Goal: Task Accomplishment & Management: Manage account settings

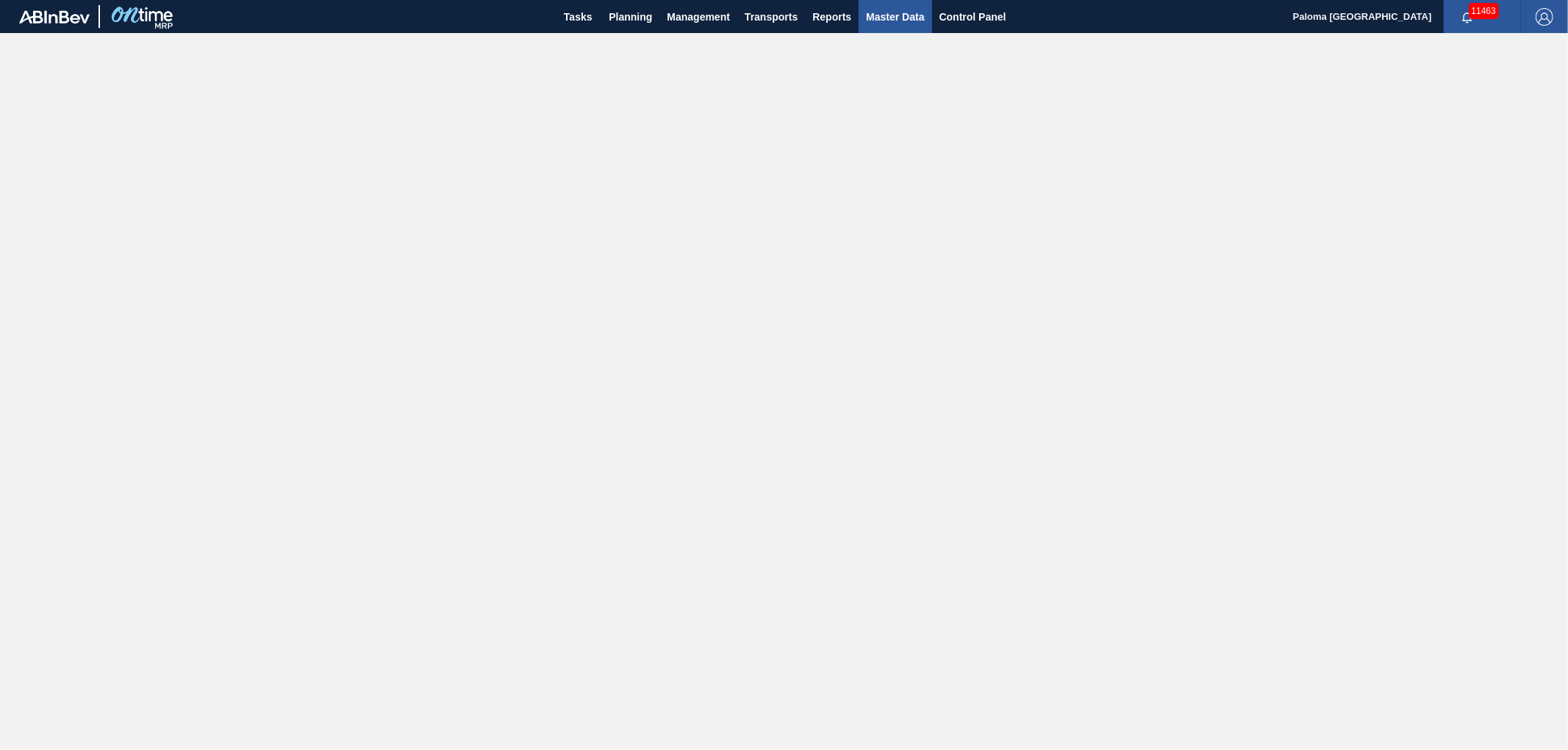
click at [909, 28] on button "Master Data" at bounding box center [896, 17] width 73 height 33
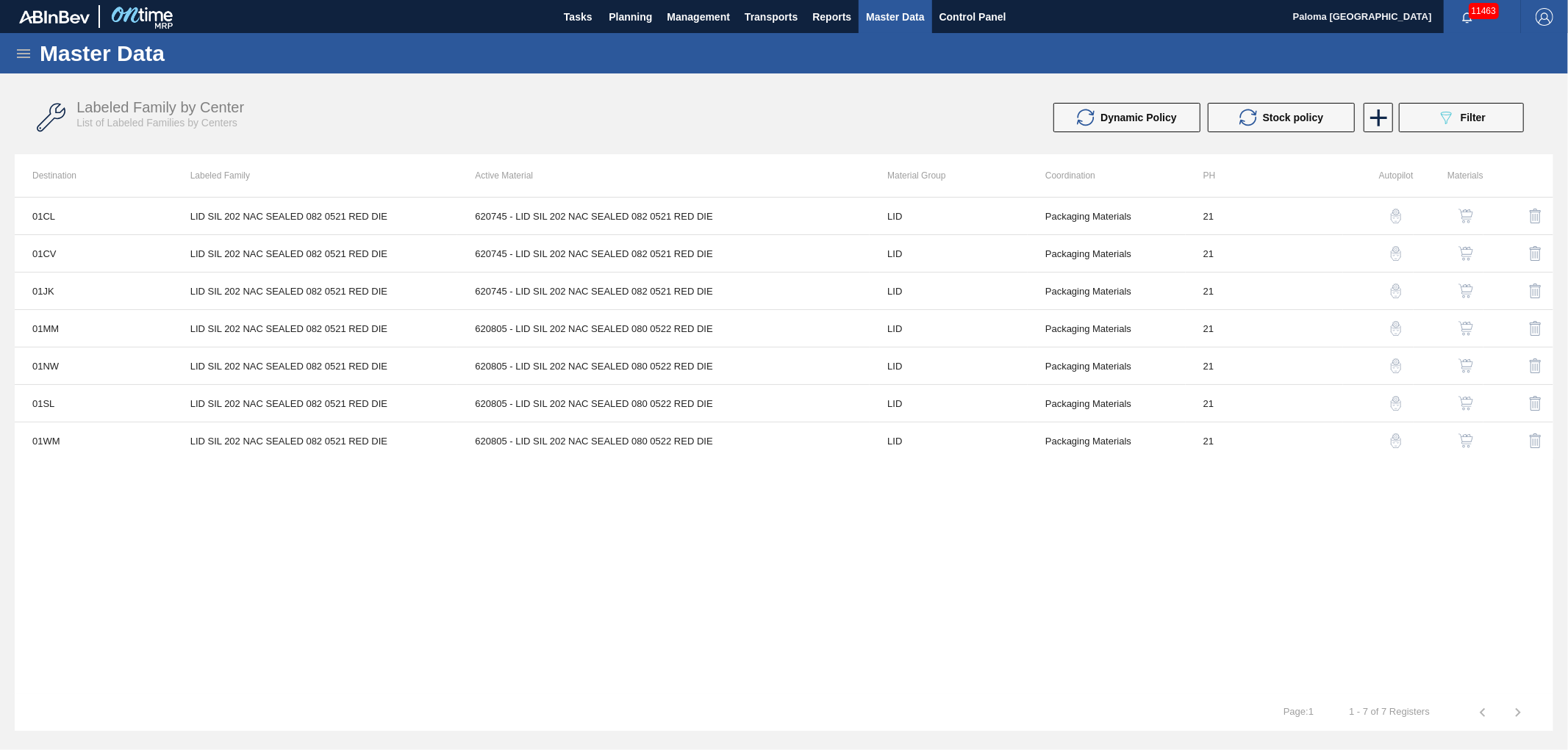
click at [23, 55] on icon at bounding box center [23, 53] width 17 height 17
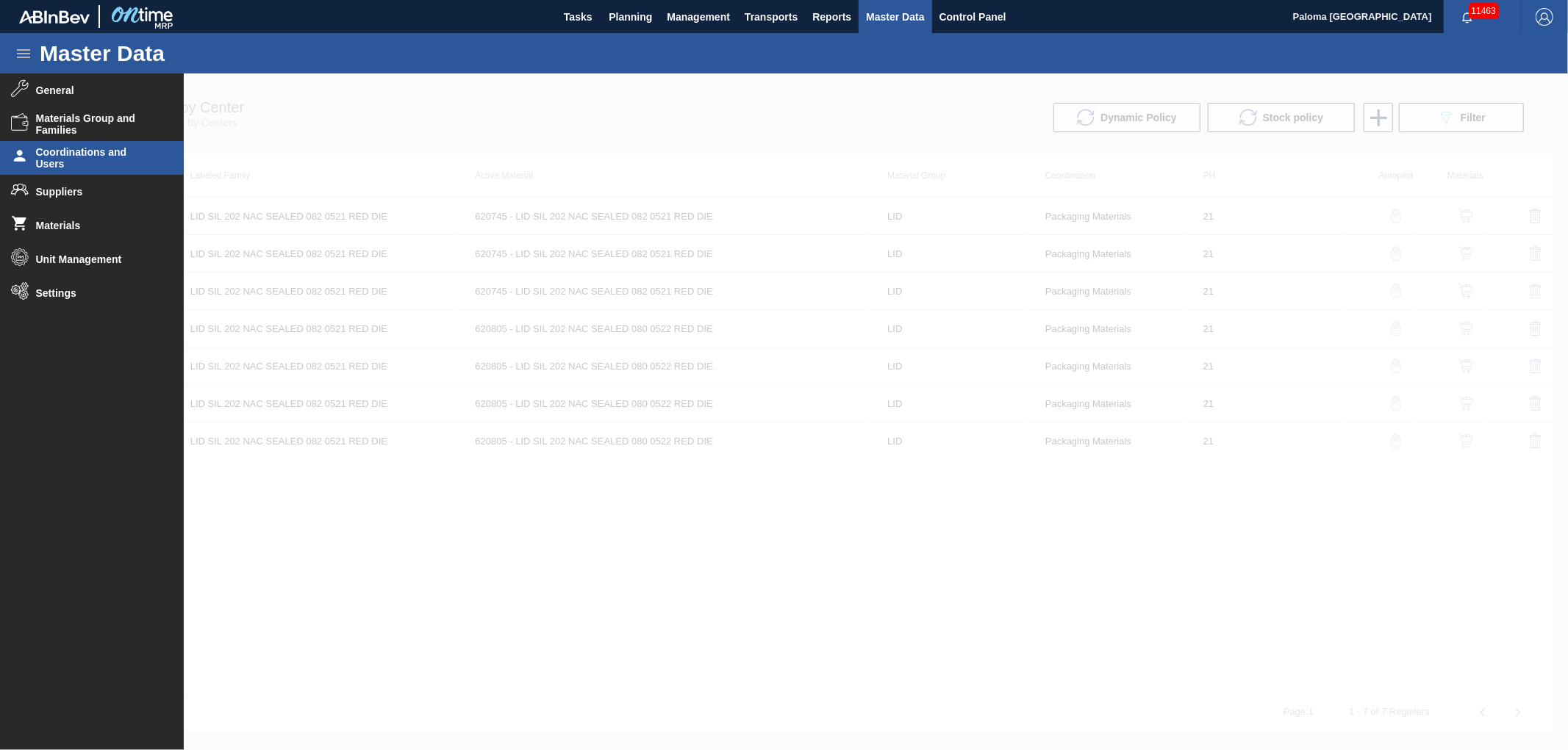
click at [115, 159] on span "Coordinations and Users" at bounding box center [96, 157] width 121 height 23
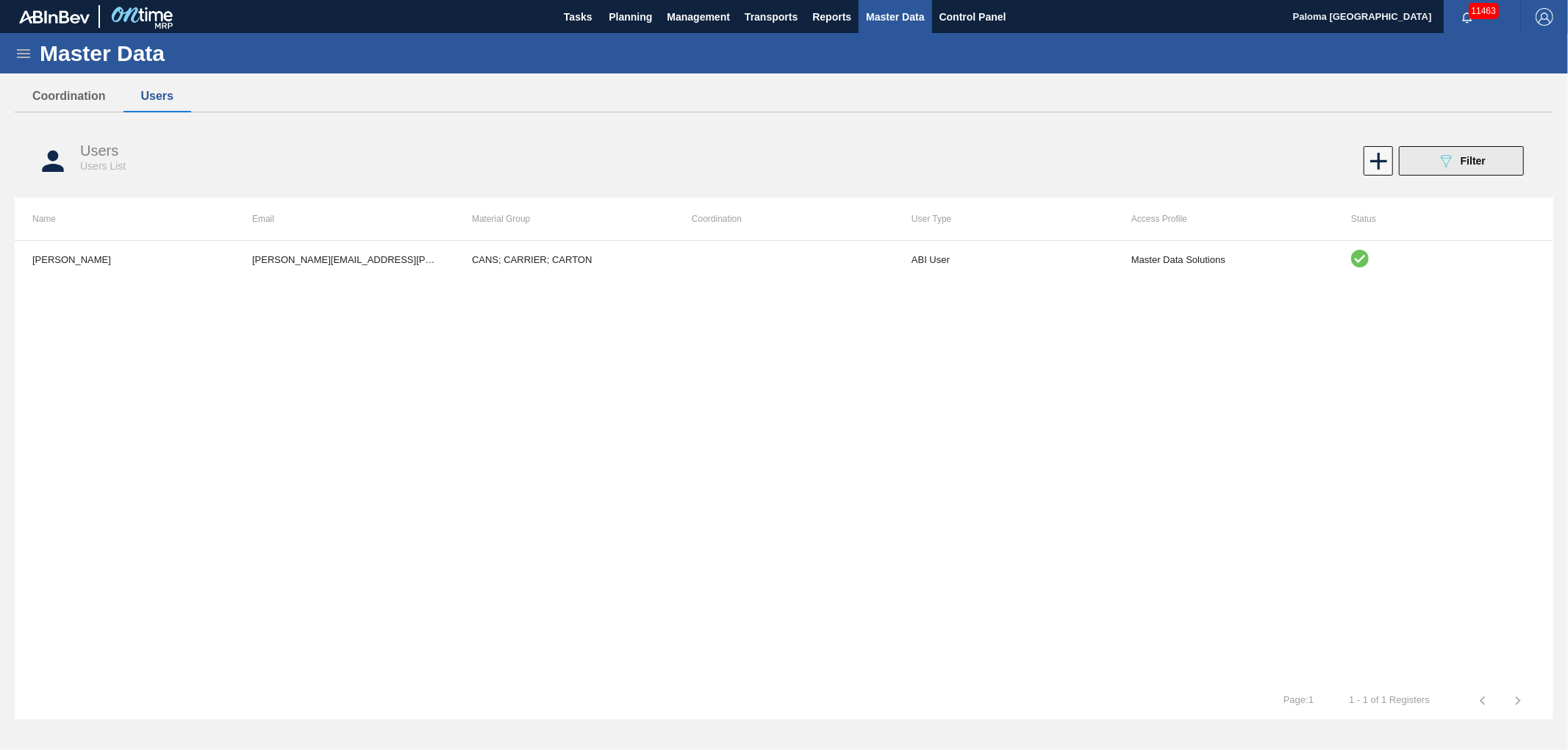
click at [1493, 159] on button "089F7B8B-B2A5-4AFE-B5C0-19BA573D28AC Filter" at bounding box center [1461, 160] width 125 height 29
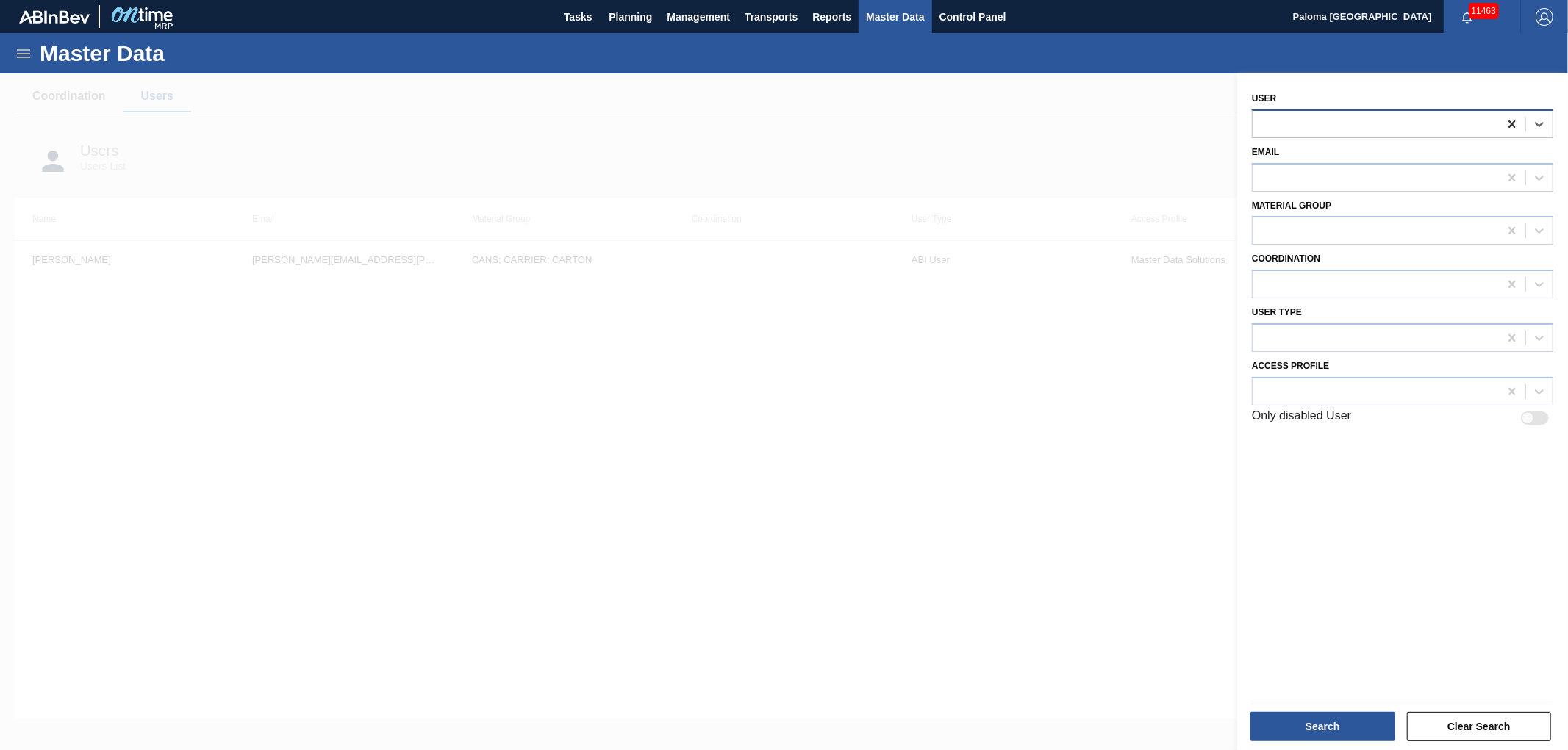
click at [1516, 127] on icon at bounding box center [1512, 124] width 15 height 15
click at [1511, 123] on icon at bounding box center [1512, 123] width 7 height 7
click at [1174, 680] on div at bounding box center [784, 448] width 1568 height 750
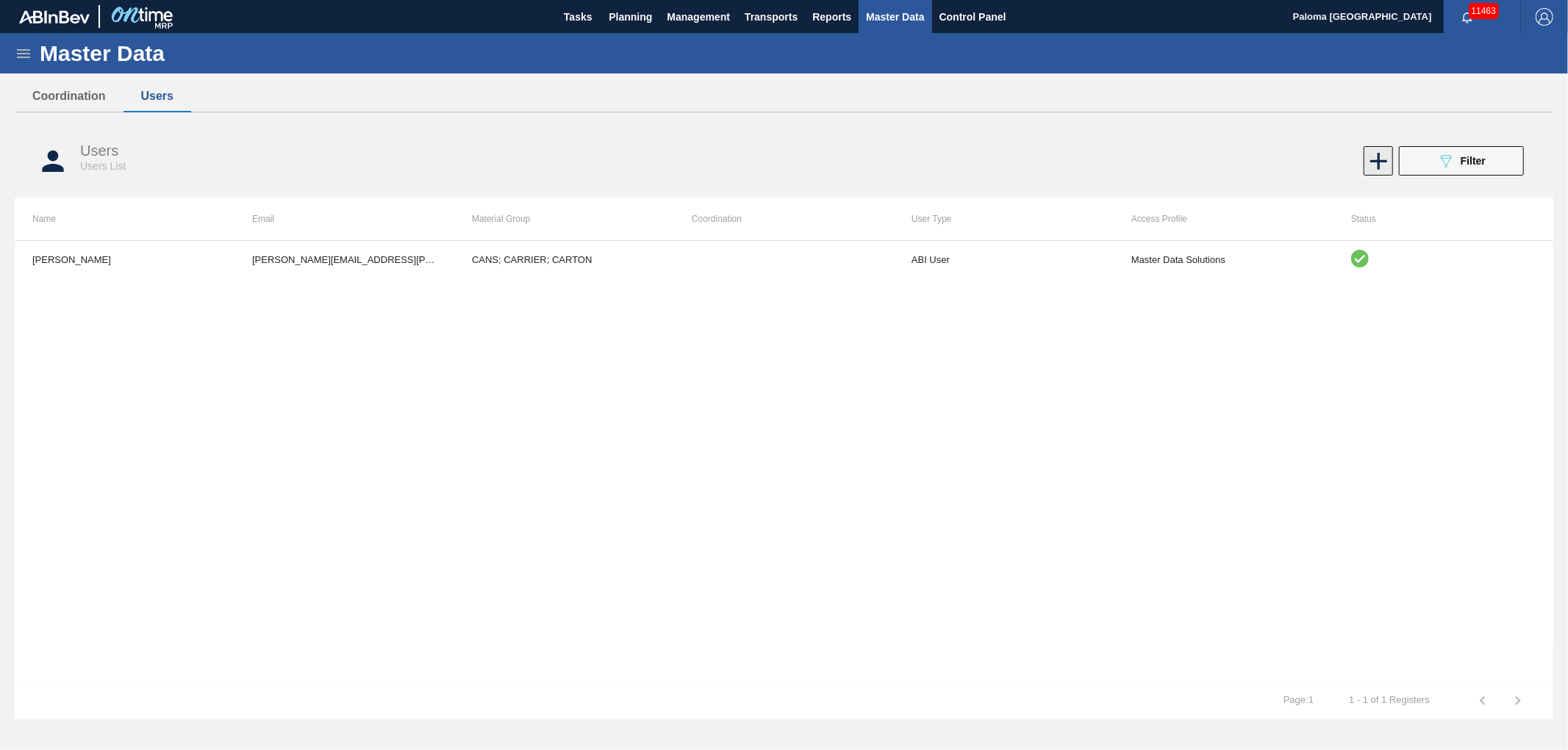
click at [1373, 163] on icon at bounding box center [1379, 161] width 29 height 29
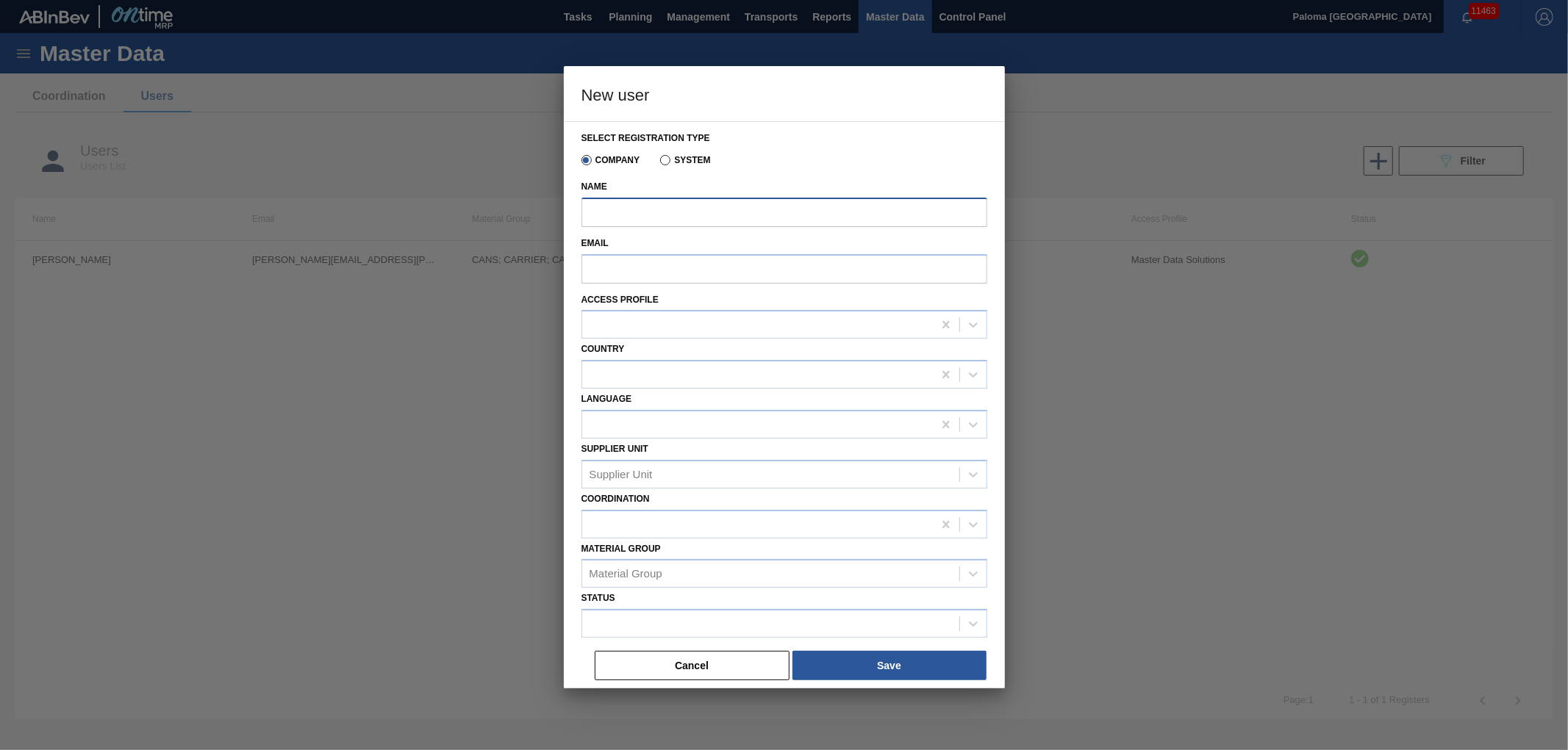
click at [653, 209] on input "Name" at bounding box center [784, 212] width 405 height 29
type input "[PERSON_NAME]"
click at [620, 283] on input "Email" at bounding box center [784, 269] width 405 height 29
paste input "[PERSON_NAME][EMAIL_ADDRESS][DOMAIN_NAME]"
type input "[PERSON_NAME][EMAIL_ADDRESS][DOMAIN_NAME]"
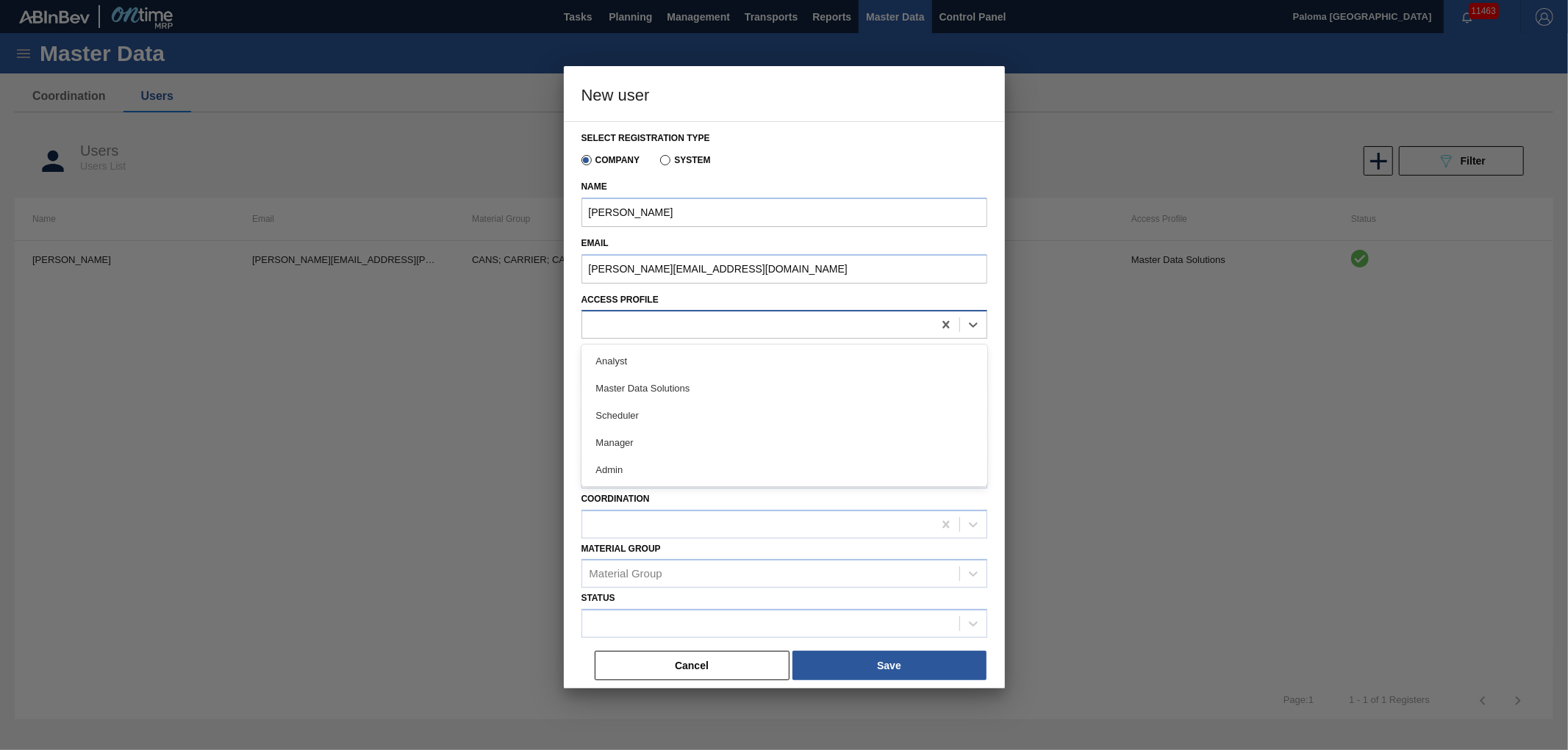
click at [626, 318] on div at bounding box center [757, 326] width 351 height 22
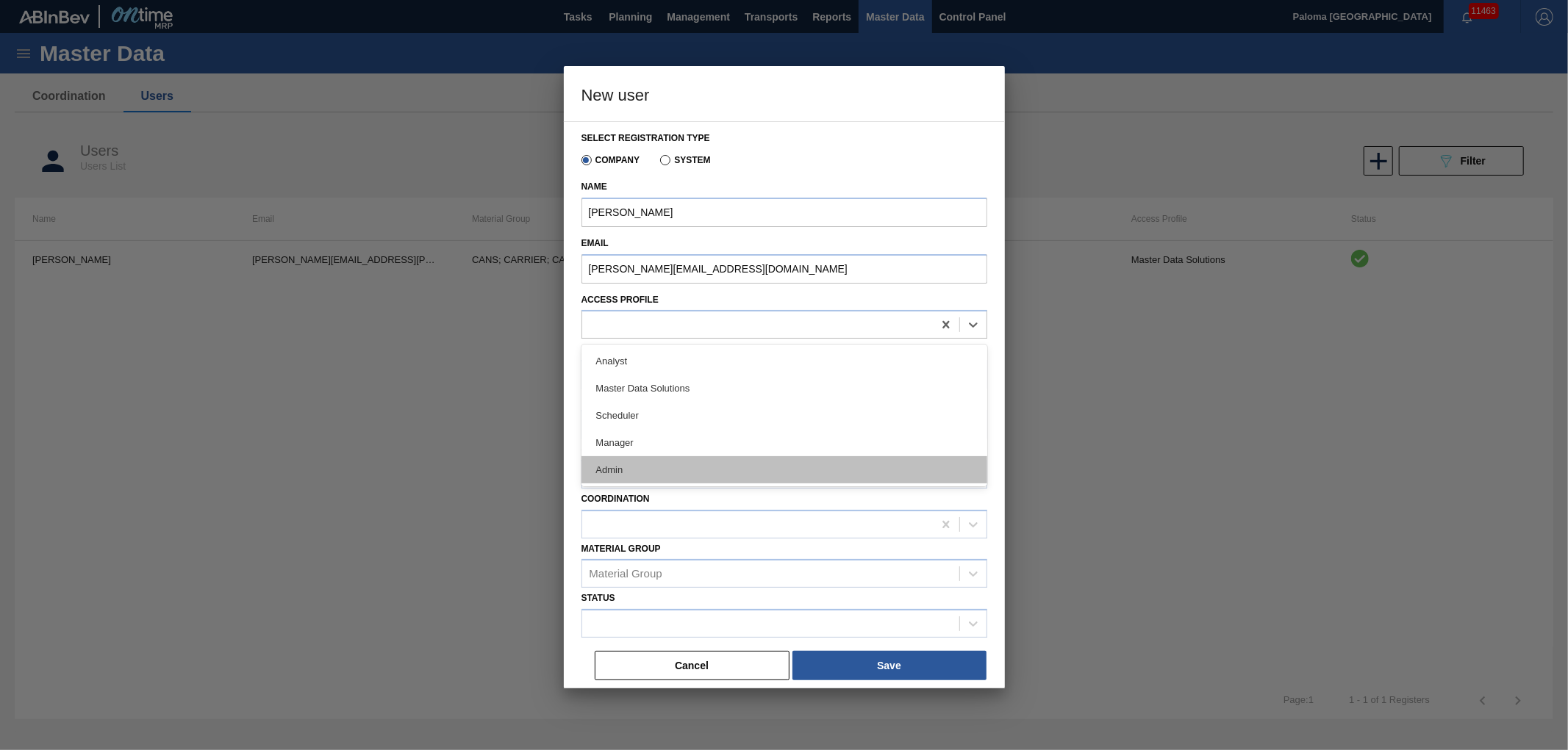
click at [607, 462] on div "Admin" at bounding box center [784, 470] width 405 height 27
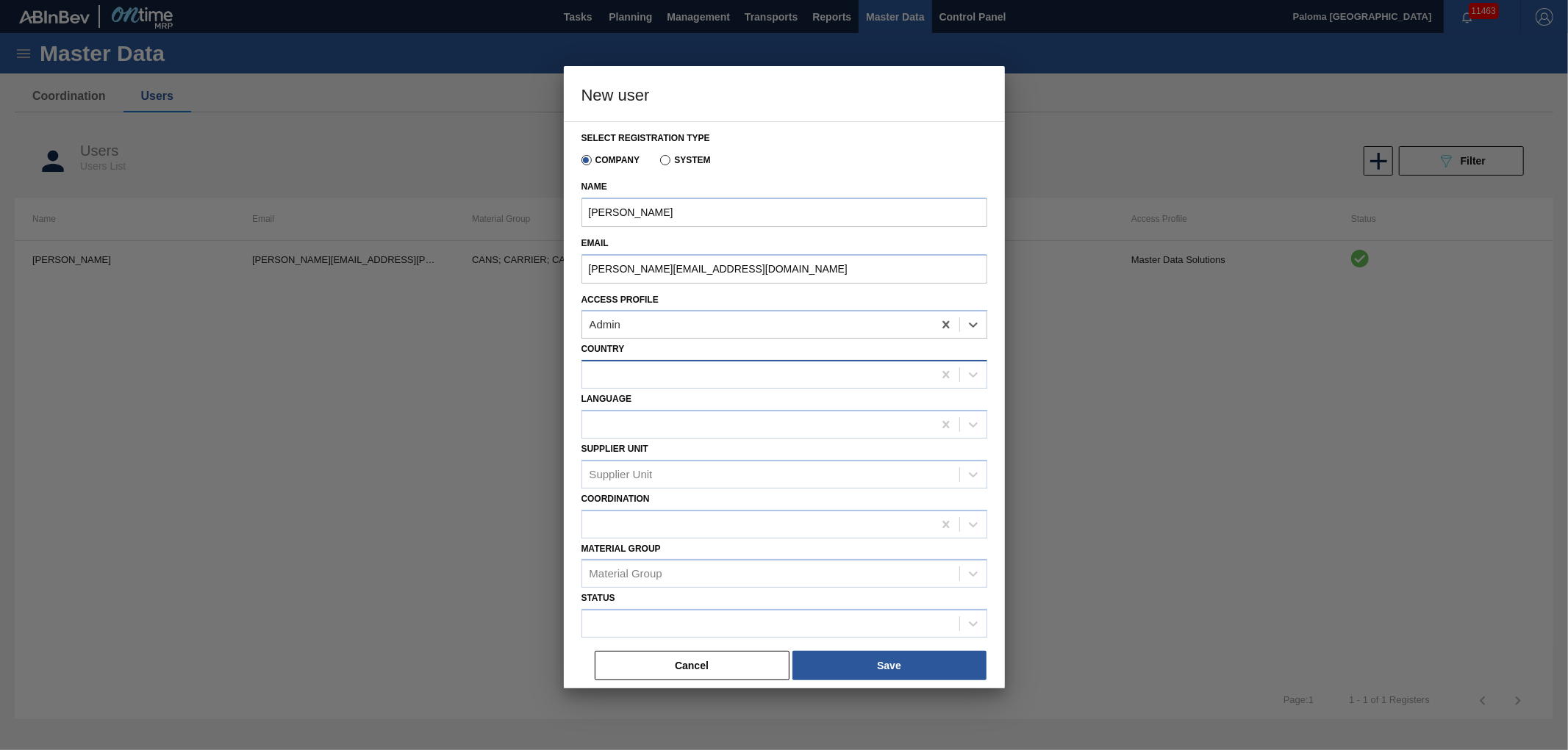
click at [682, 369] on div at bounding box center [757, 375] width 351 height 22
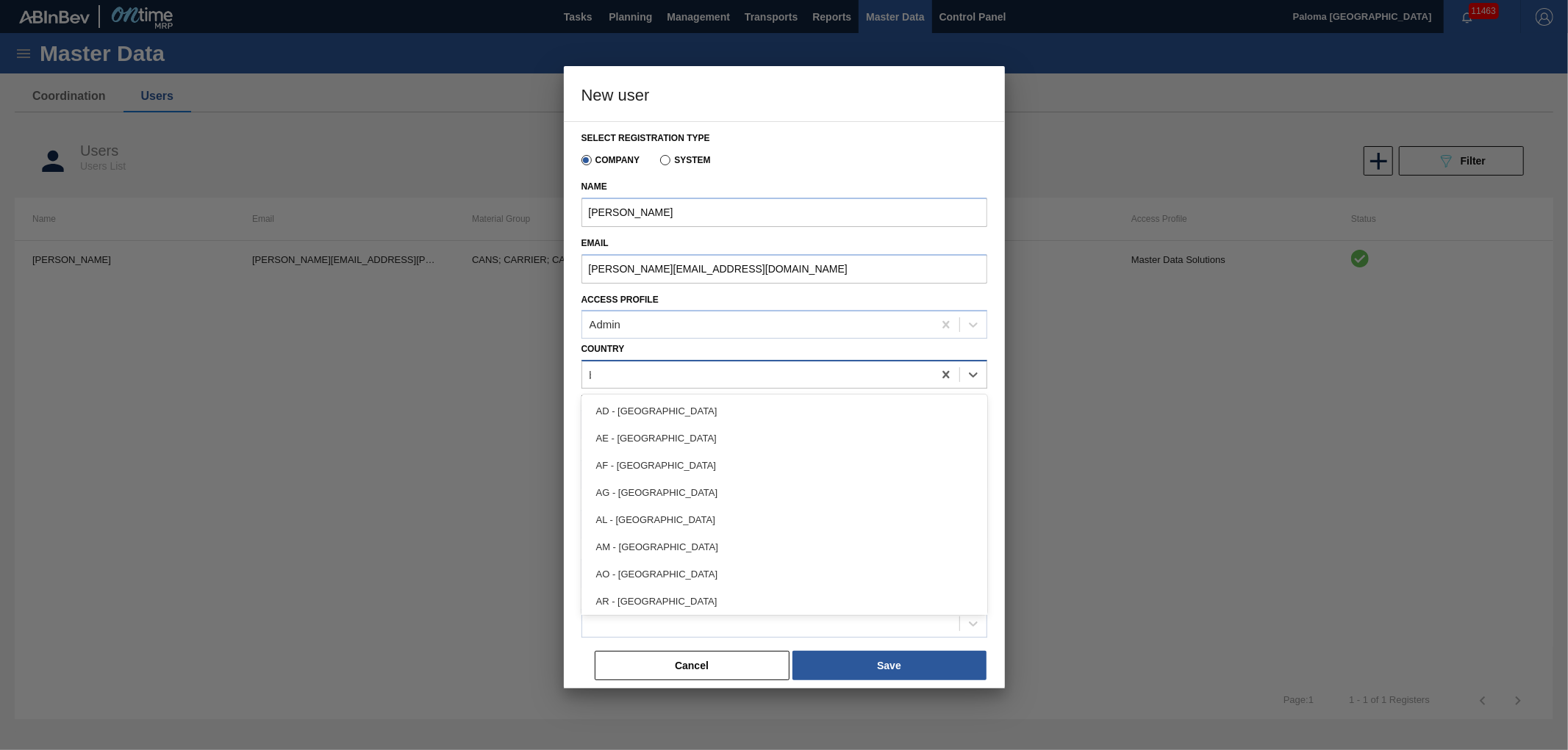
type input "br"
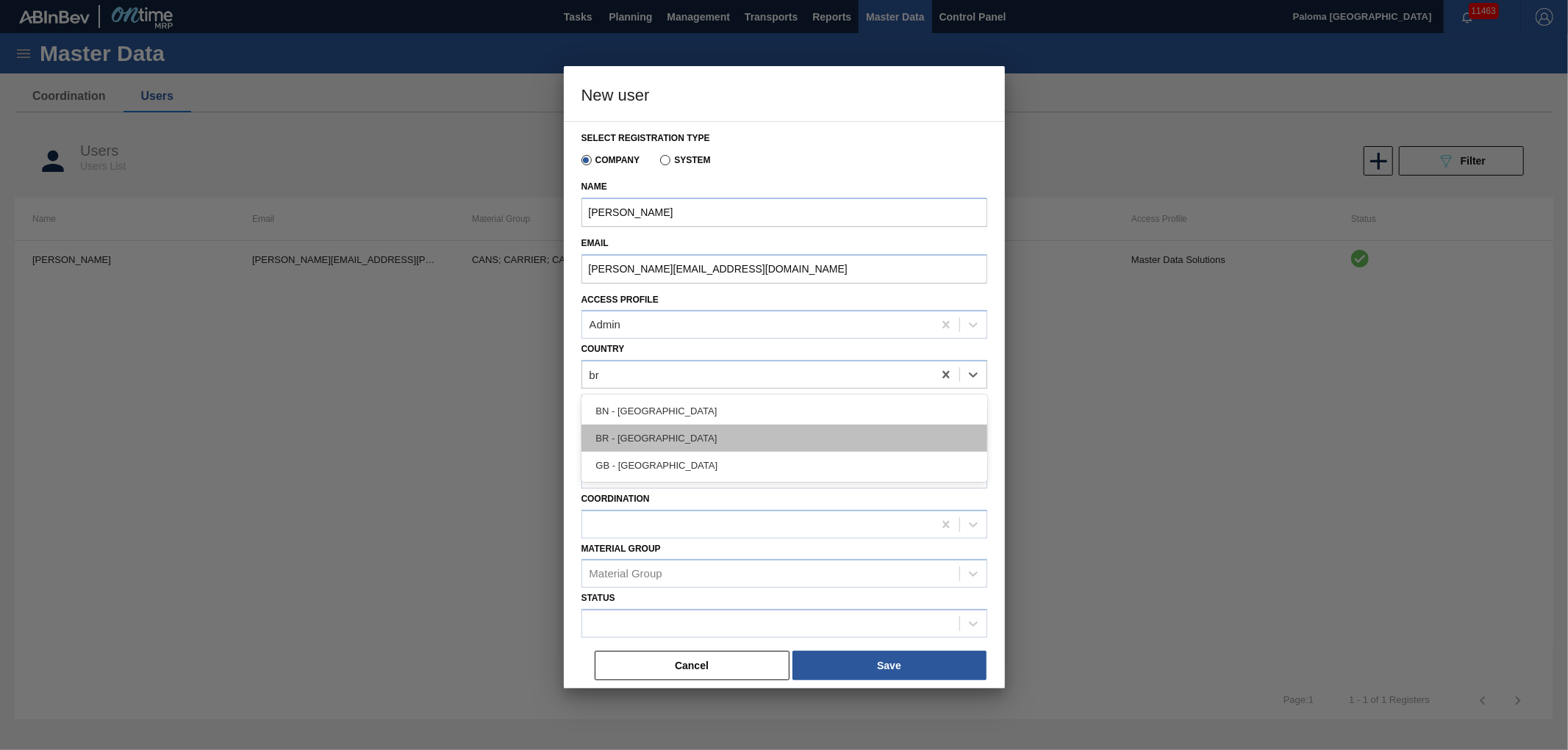
click at [594, 438] on div "BR - [GEOGRAPHIC_DATA]" at bounding box center [784, 438] width 405 height 27
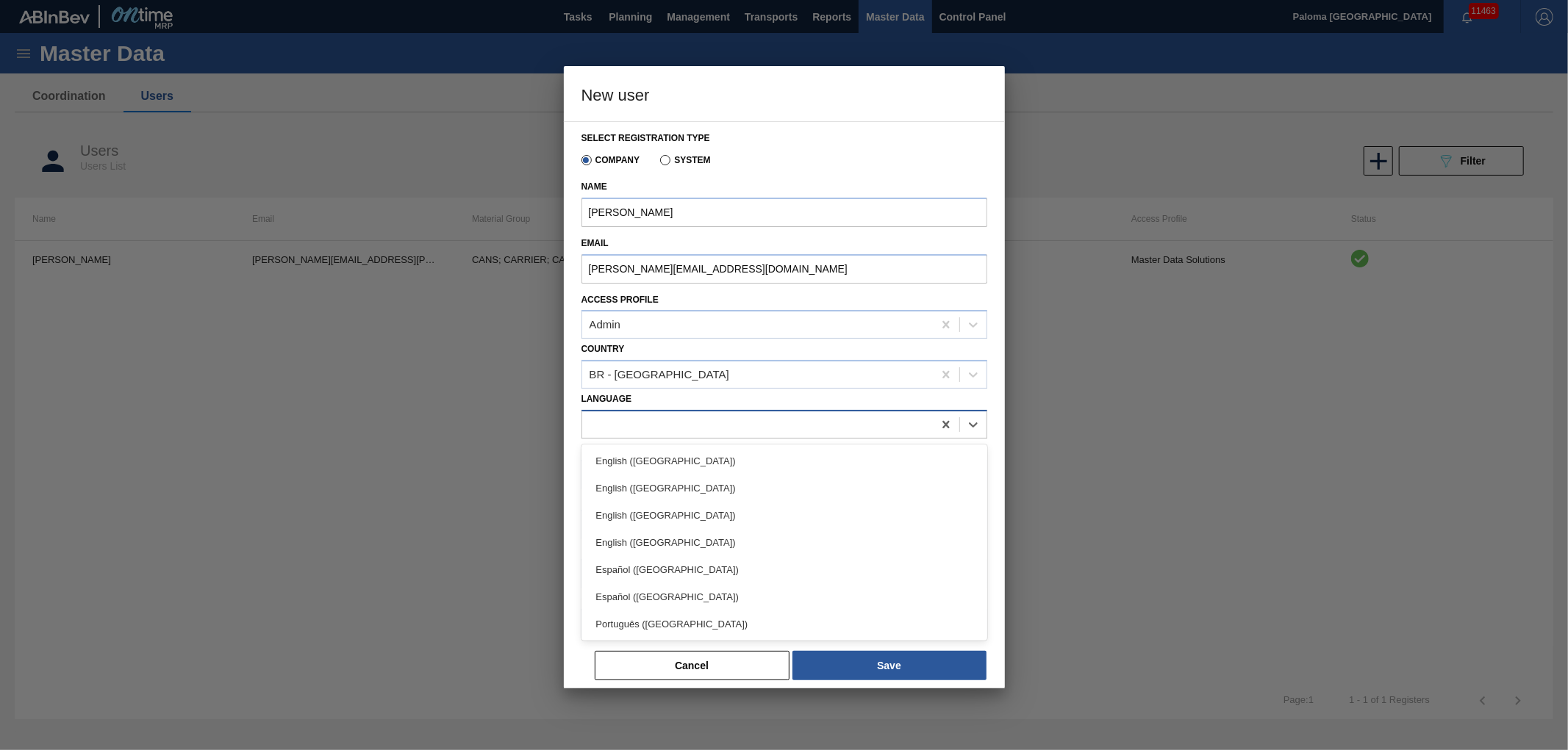
click at [594, 424] on div at bounding box center [757, 424] width 351 height 22
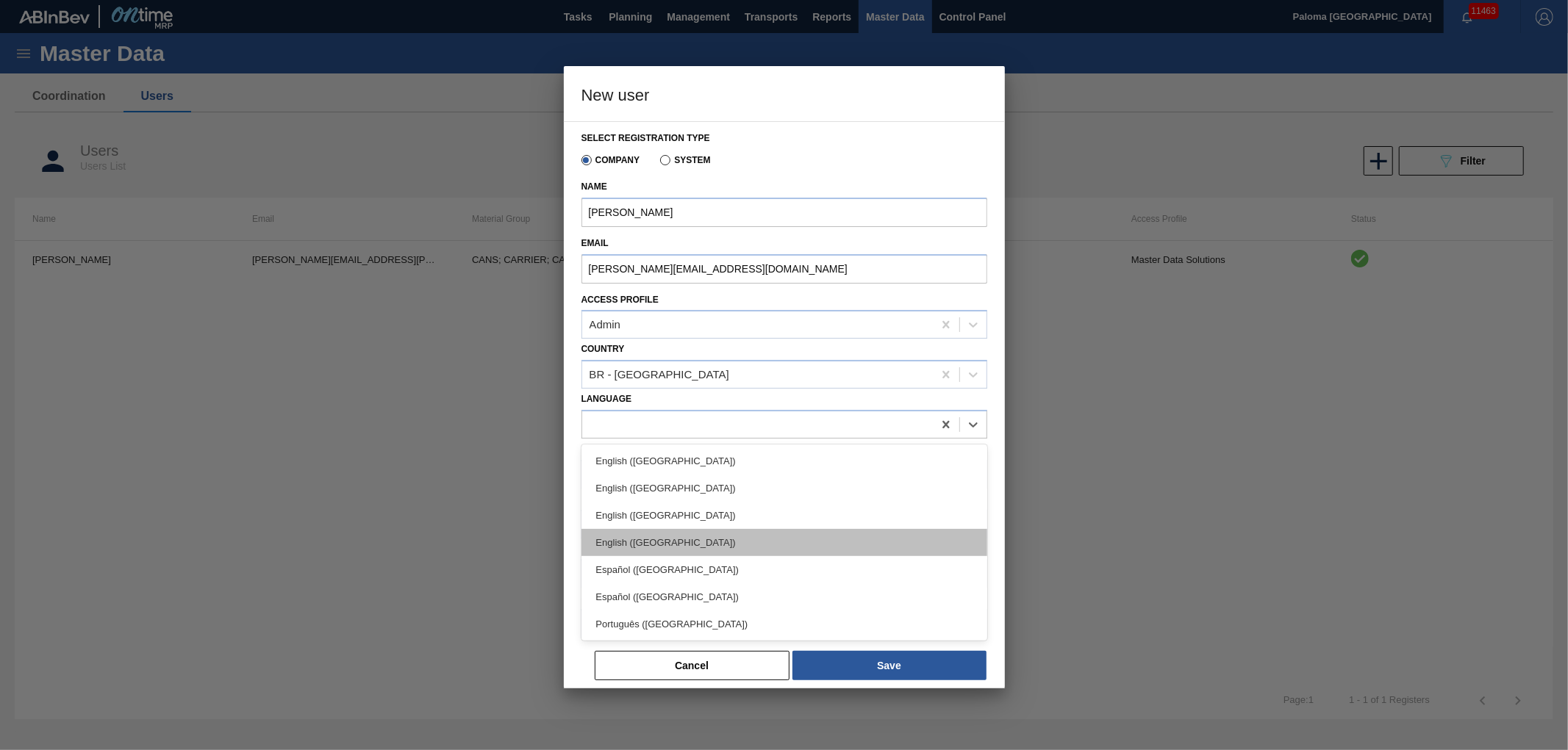
click at [643, 535] on div "English ([GEOGRAPHIC_DATA])" at bounding box center [784, 542] width 405 height 27
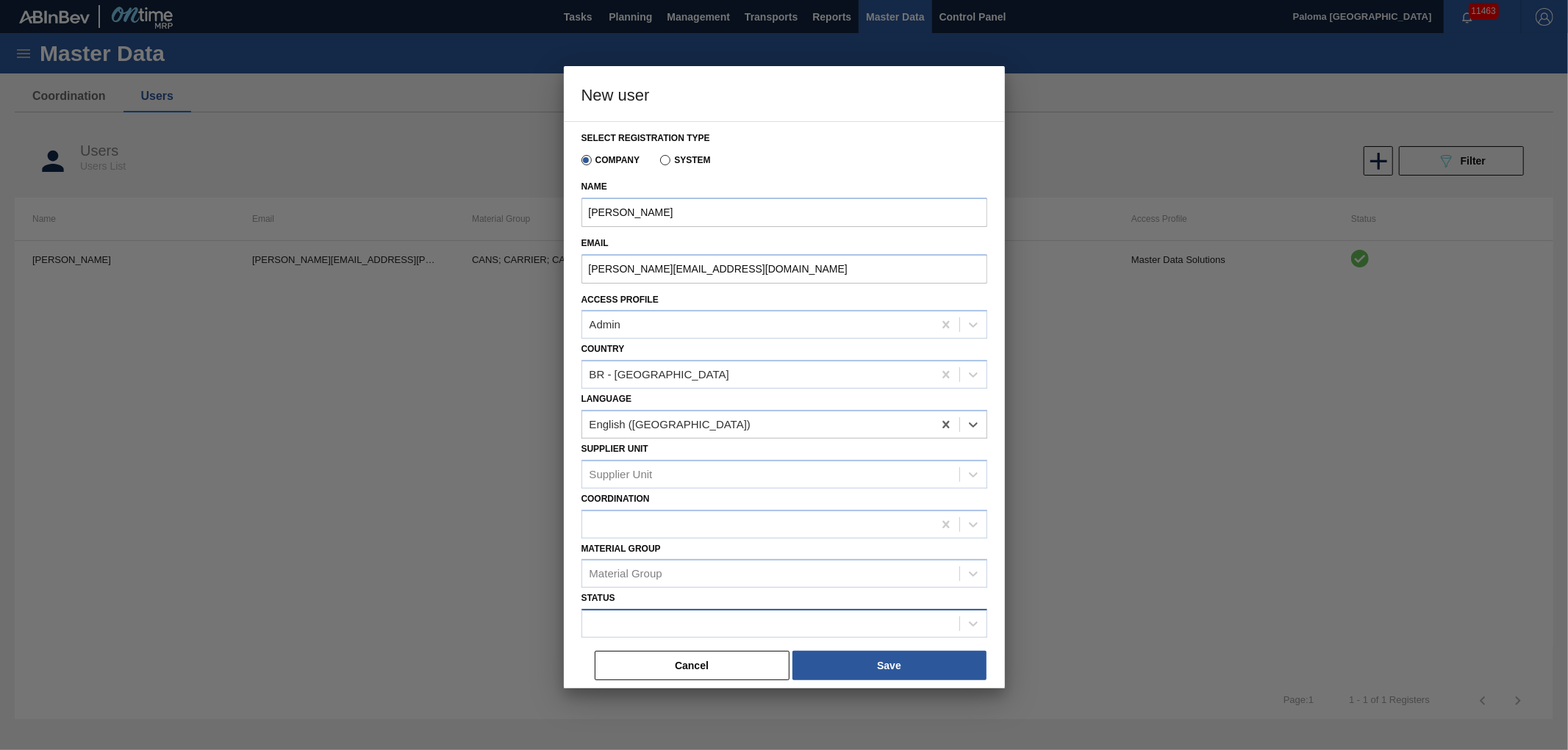
click at [618, 626] on div at bounding box center [770, 624] width 377 height 22
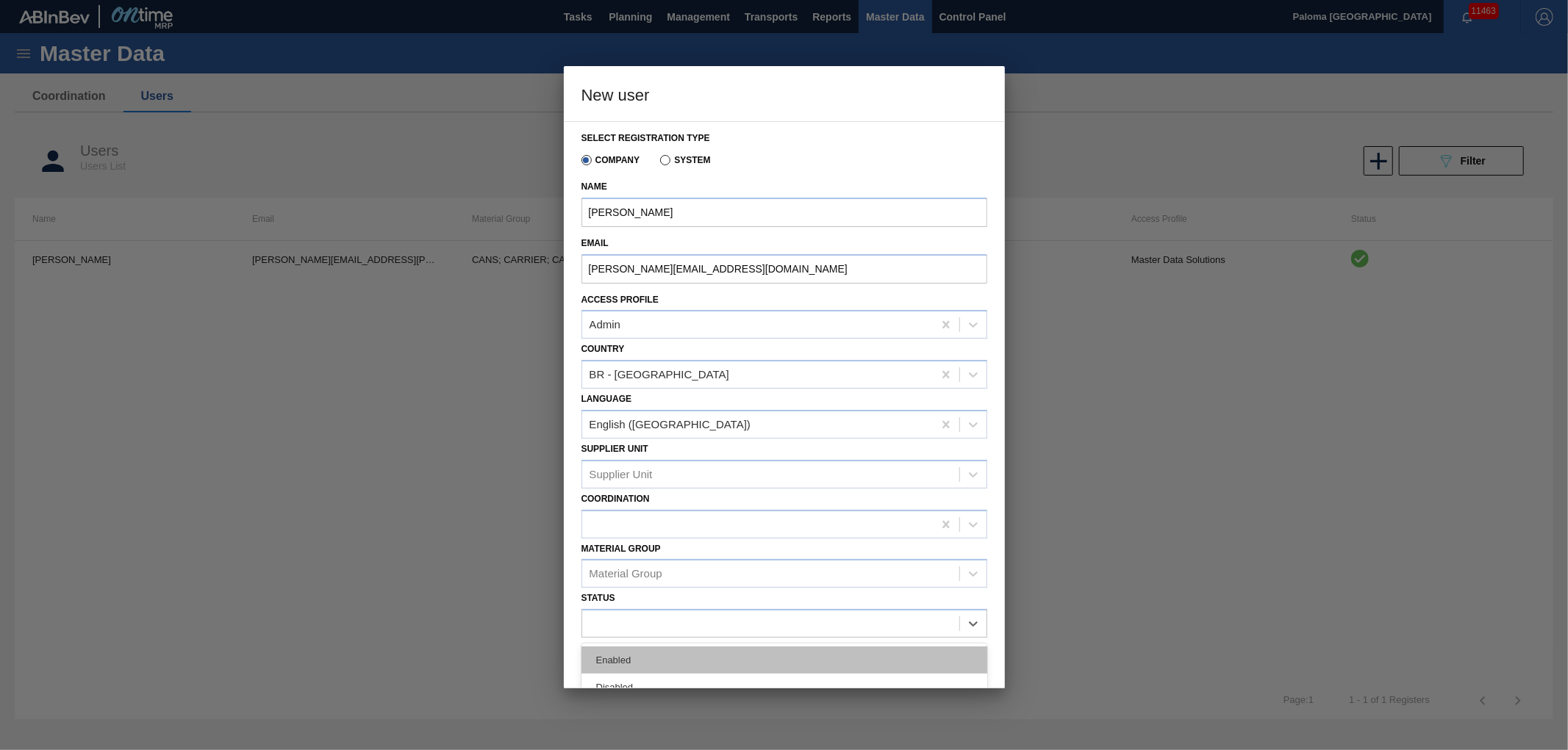
click at [616, 649] on div "Enabled" at bounding box center [784, 660] width 405 height 27
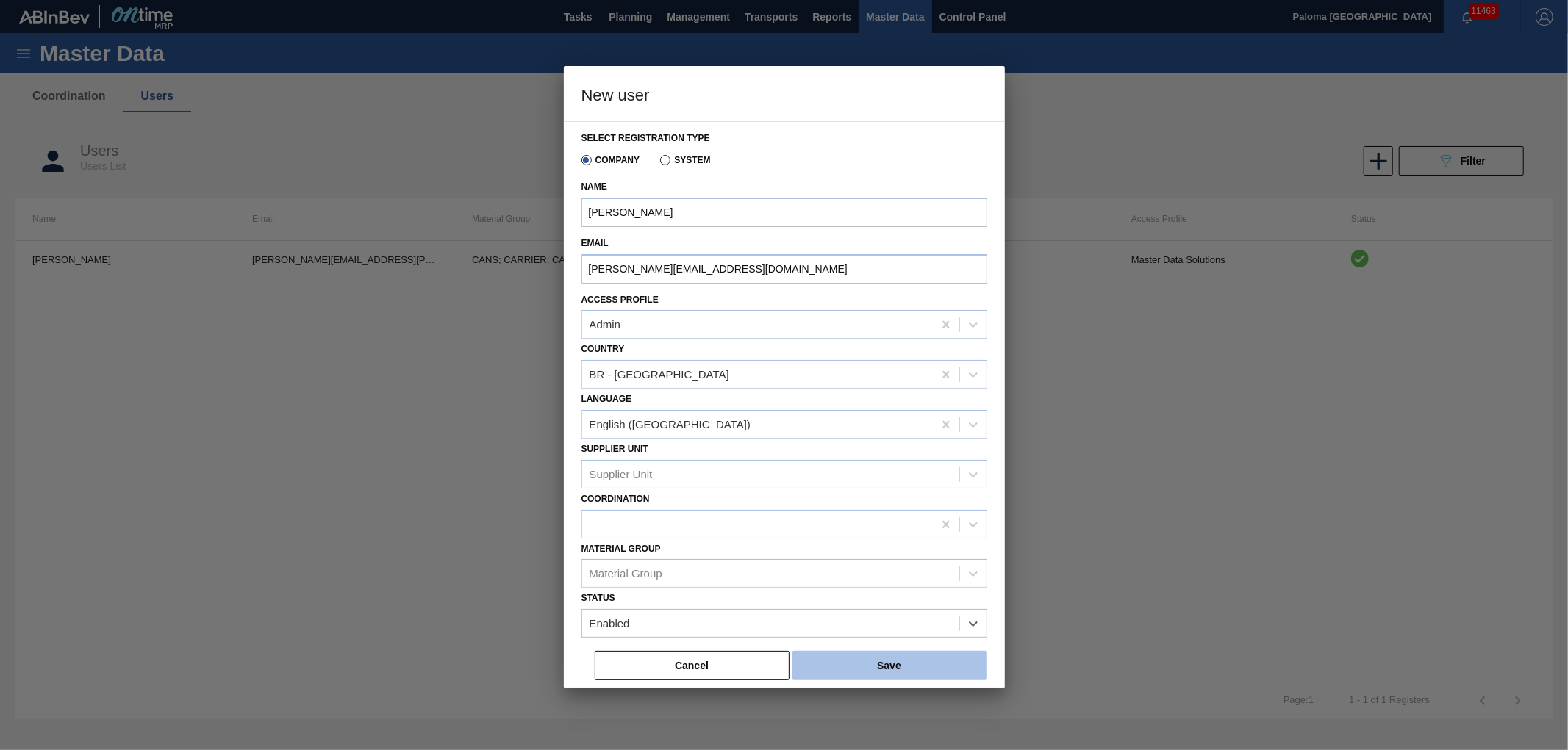
click at [836, 658] on button "Save" at bounding box center [890, 665] width 194 height 29
